Goal: Find specific page/section: Find specific page/section

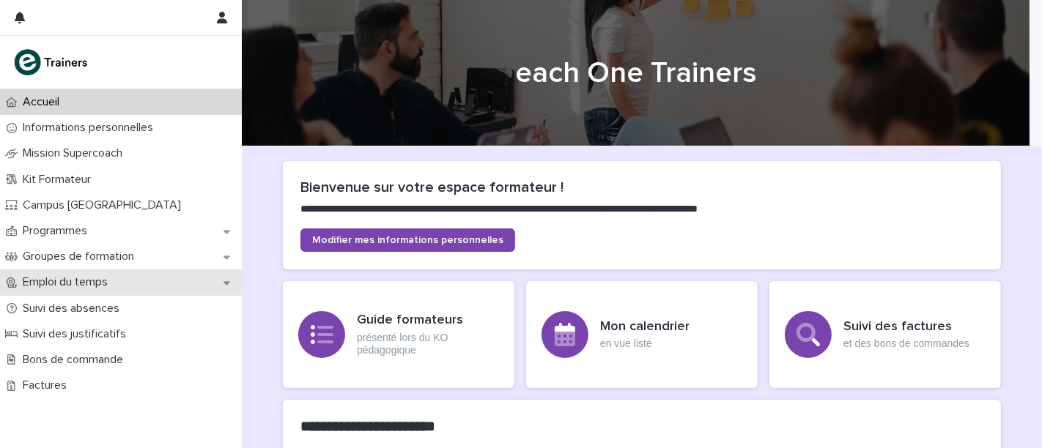
click at [92, 289] on p "Emploi du temps" at bounding box center [68, 283] width 103 height 14
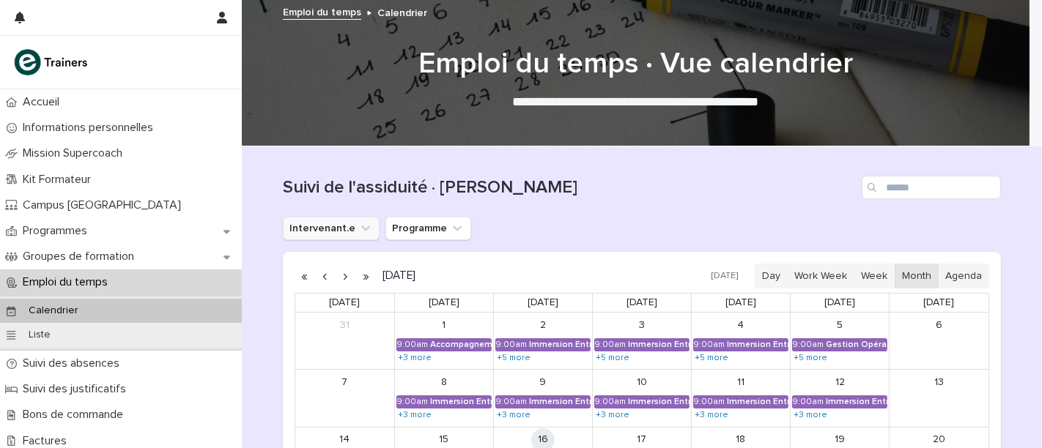
click at [335, 225] on button "Intervenant.e" at bounding box center [331, 228] width 97 height 23
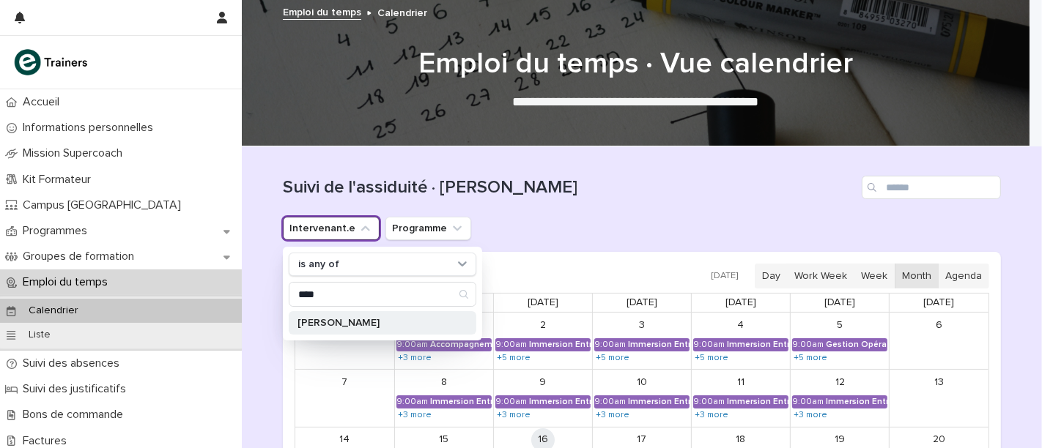
type input "****"
click at [360, 319] on p "[PERSON_NAME]" at bounding box center [374, 323] width 155 height 10
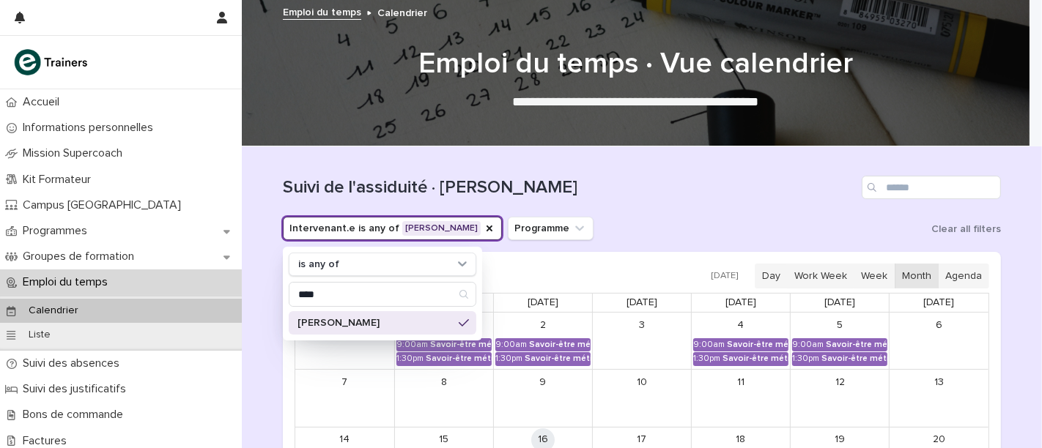
click at [601, 231] on div "Intervenant.e is any of [PERSON_NAME] is any of **** [PERSON_NAME] Programme Cl…" at bounding box center [642, 228] width 718 height 23
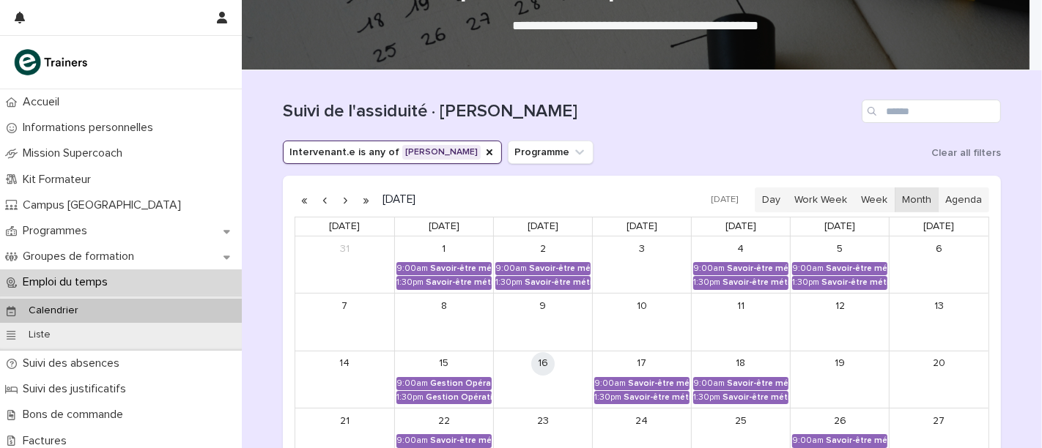
scroll to position [75, 0]
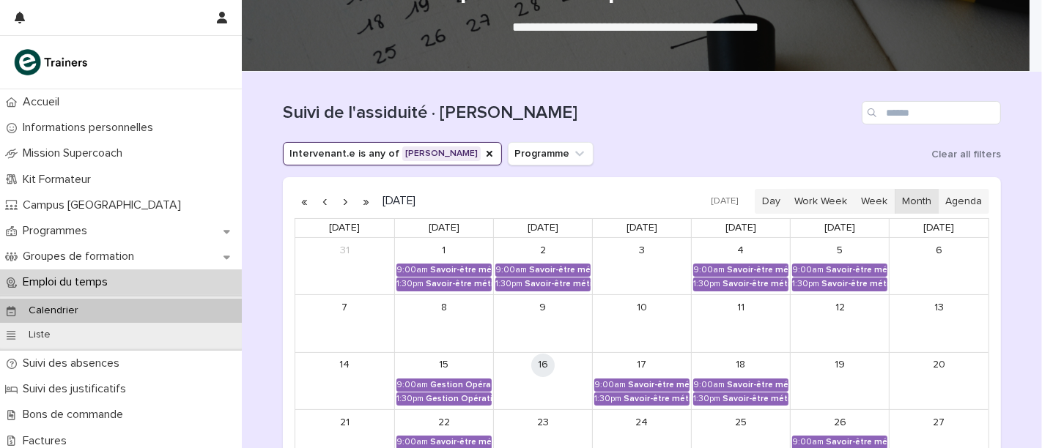
click at [336, 201] on button "button" at bounding box center [346, 201] width 21 height 23
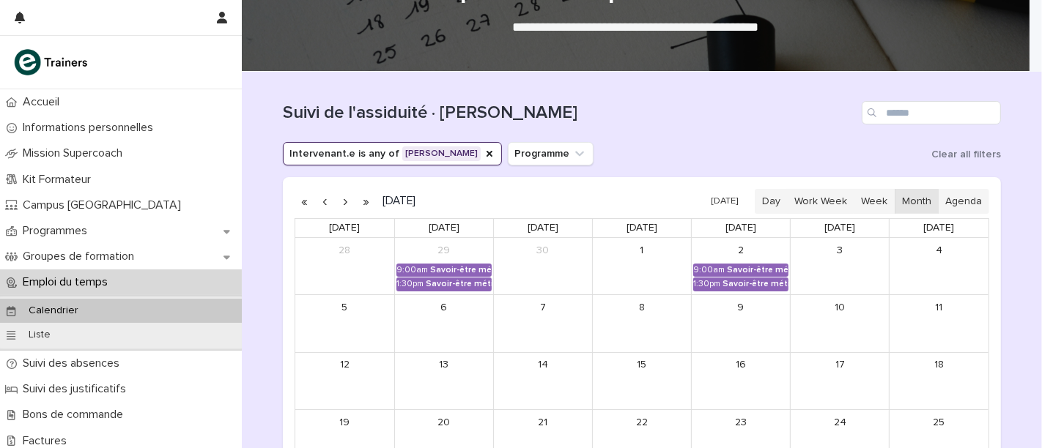
click at [336, 201] on button "button" at bounding box center [346, 201] width 21 height 23
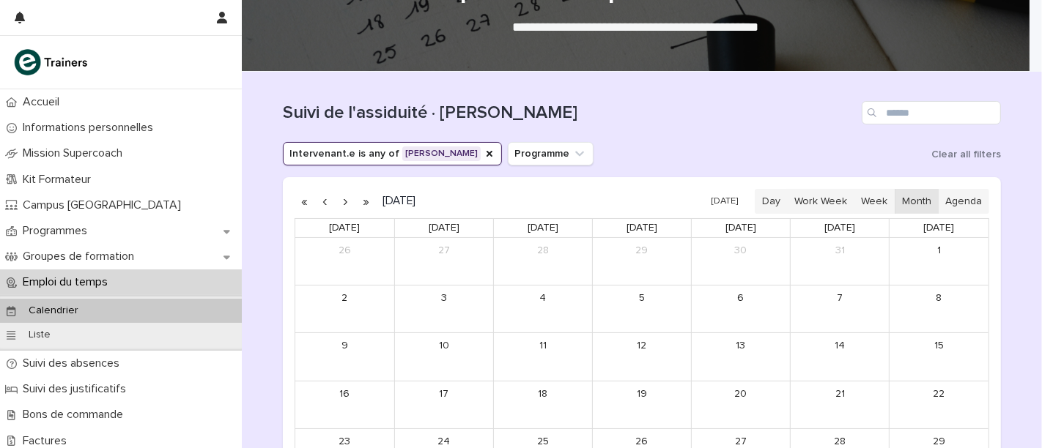
click at [318, 207] on button "button" at bounding box center [325, 201] width 21 height 23
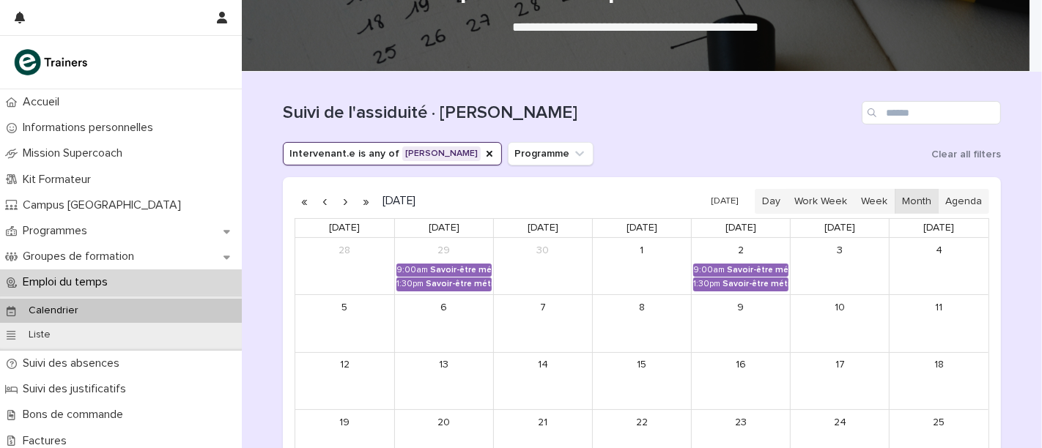
click at [318, 207] on button "button" at bounding box center [325, 201] width 21 height 23
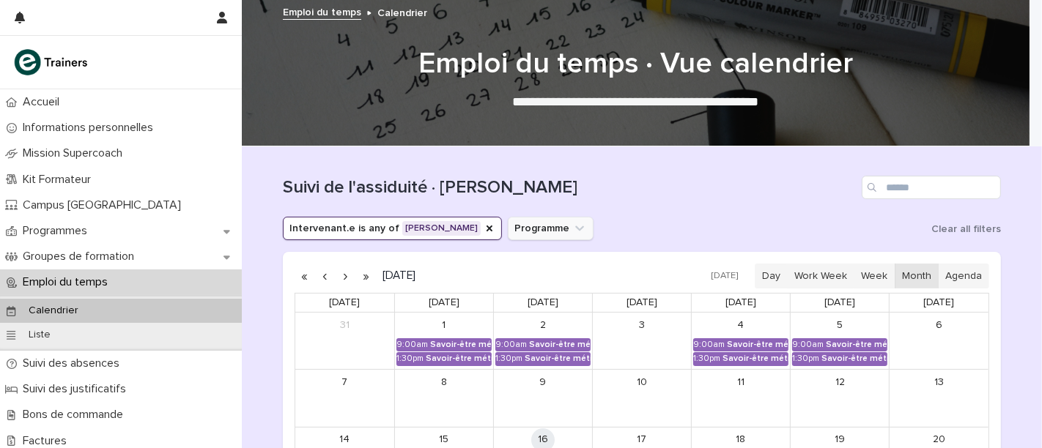
click at [517, 225] on button "Programme" at bounding box center [551, 228] width 86 height 23
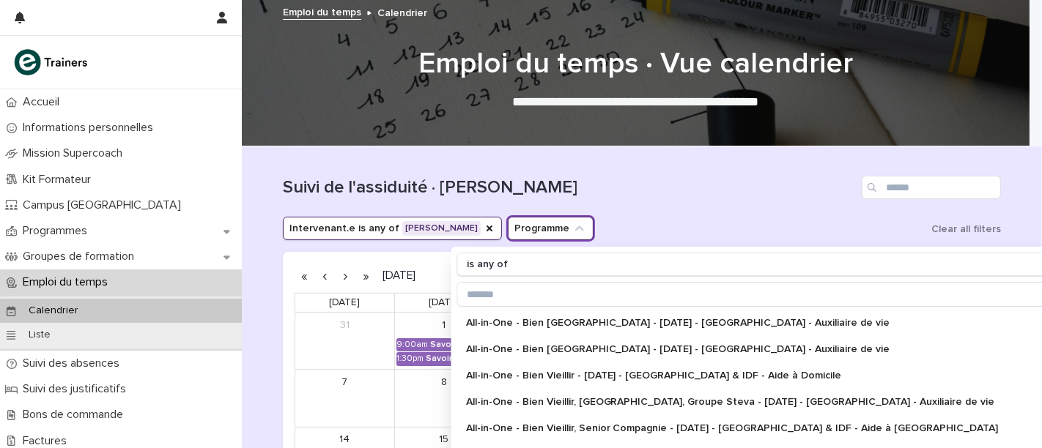
click at [517, 225] on button "Programme" at bounding box center [551, 228] width 86 height 23
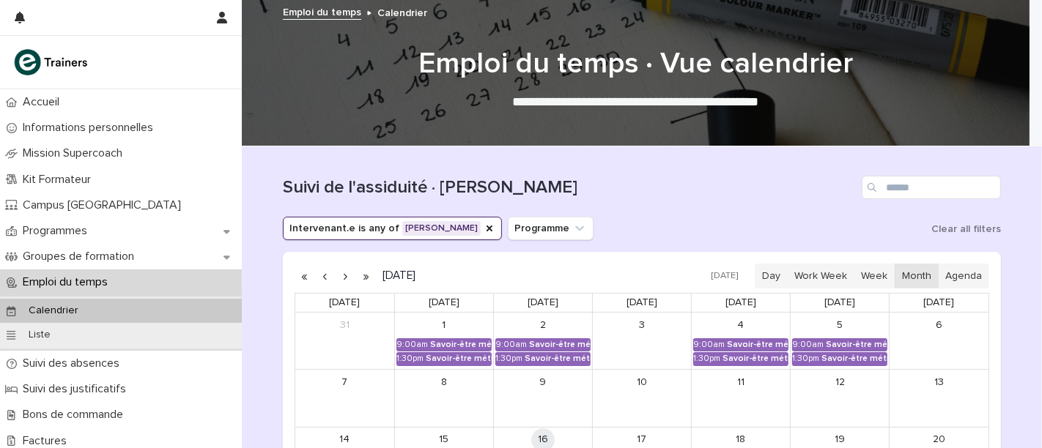
click at [609, 184] on h1 "Suivi de l'assiduité · [PERSON_NAME]" at bounding box center [569, 187] width 573 height 21
click at [221, 23] on button "button" at bounding box center [222, 17] width 28 height 35
click at [183, 20] on div at bounding box center [521, 224] width 1042 height 448
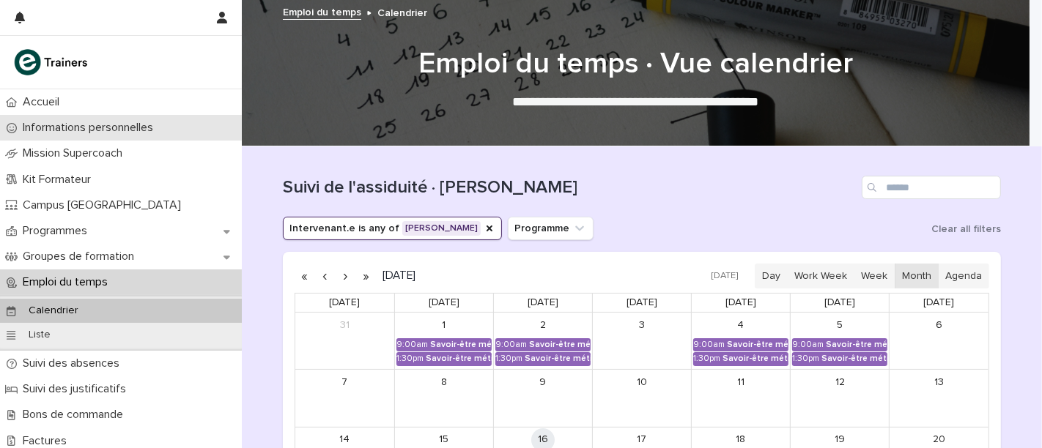
click at [45, 130] on p "Informations personnelles" at bounding box center [91, 128] width 148 height 14
